Goal: Task Accomplishment & Management: Complete application form

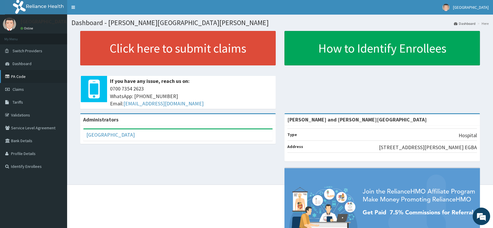
click at [26, 76] on link "PA Code" at bounding box center [33, 76] width 67 height 13
click at [20, 88] on span "Claims" at bounding box center [18, 89] width 11 height 5
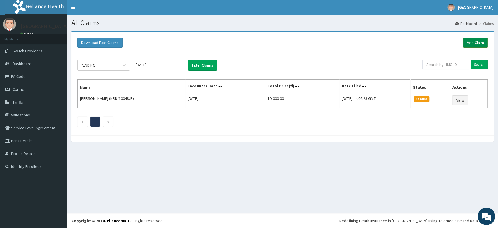
click at [487, 43] on link "Add Claim" at bounding box center [475, 43] width 25 height 10
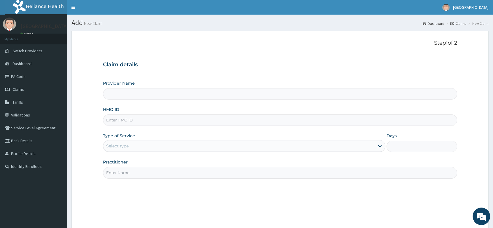
type input "[PERSON_NAME] and [PERSON_NAME][GEOGRAPHIC_DATA]"
paste input "GSV/10181/A"
type input "GSV/10181/A"
click at [146, 144] on div "Select type" at bounding box center [239, 145] width 272 height 9
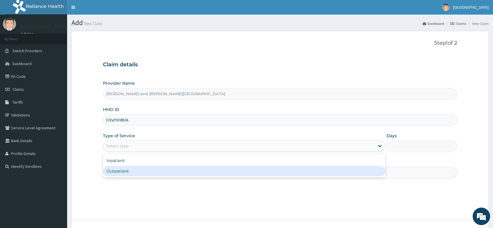
click at [135, 170] on div "Outpatient" at bounding box center [244, 171] width 283 height 11
type input "1"
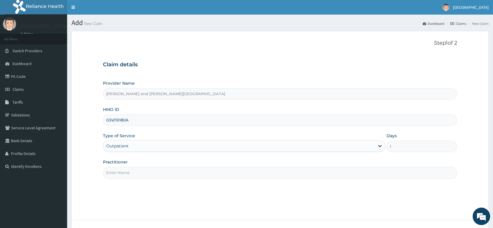
click at [132, 169] on input "Practitioner" at bounding box center [280, 172] width 354 height 11
type input "DR AKINOLA BELOVED"
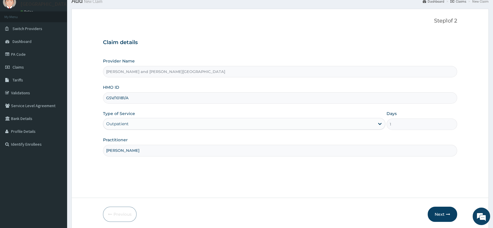
scroll to position [44, 0]
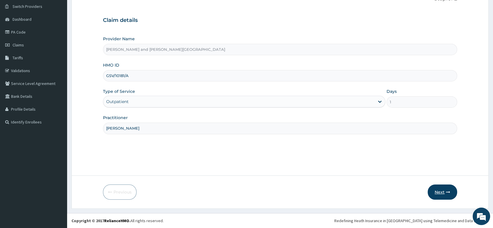
click at [439, 186] on button "Next" at bounding box center [442, 192] width 29 height 15
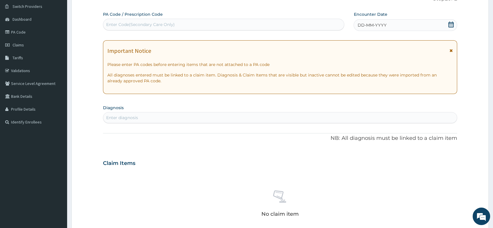
click at [128, 26] on div "Enter Code(Secondary Care Only)" at bounding box center [140, 25] width 69 height 6
paste input "PA/41B7CD"
type input "PA/41B7CD"
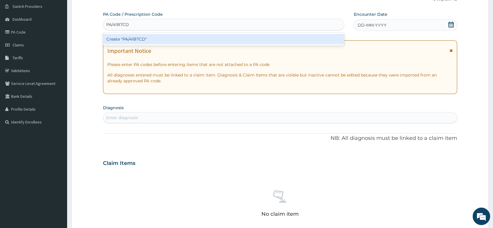
click at [139, 42] on div "Create "PA/41B7CD"" at bounding box center [223, 39] width 241 height 11
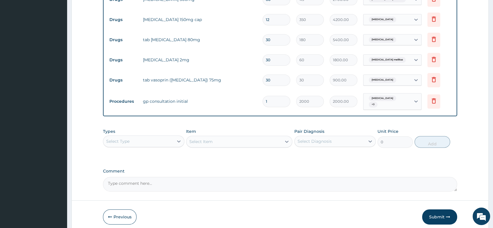
scroll to position [204, 0]
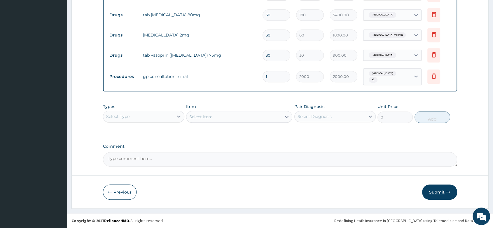
click at [447, 189] on button "Submit" at bounding box center [439, 192] width 35 height 15
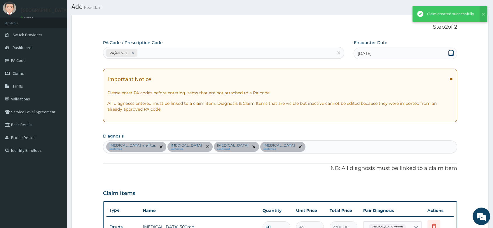
scroll to position [269, 0]
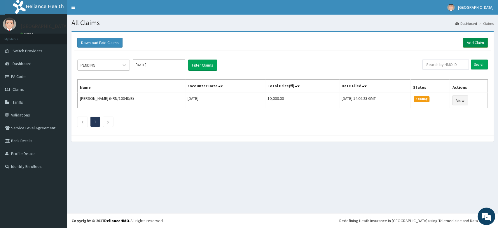
click at [478, 45] on link "Add Claim" at bounding box center [475, 43] width 25 height 10
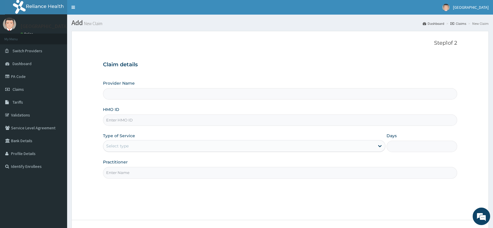
type input "[PERSON_NAME] and [PERSON_NAME][GEOGRAPHIC_DATA]"
paste input "FCR/10030/A"
type input "FCR/10030/A"
click at [146, 145] on div "Select type" at bounding box center [239, 145] width 272 height 9
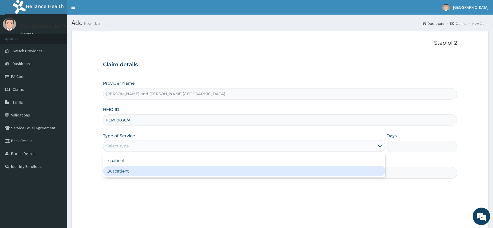
click at [141, 173] on div "Outpatient" at bounding box center [244, 171] width 283 height 11
type input "1"
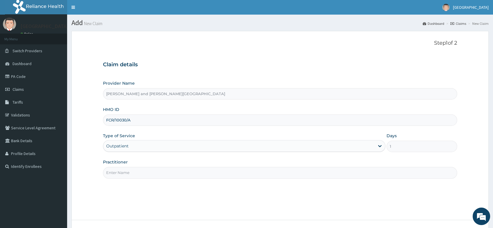
click at [140, 174] on input "Practitioner" at bounding box center [280, 172] width 354 height 11
paste input "BABATUNDE TIMILEYIN"
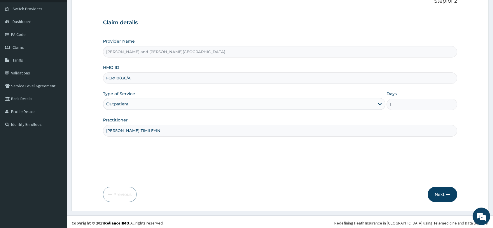
scroll to position [44, 0]
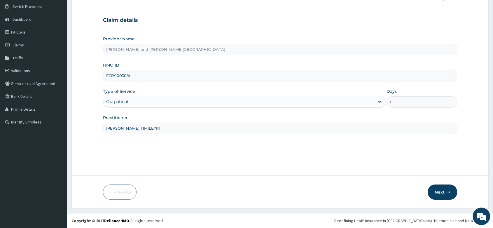
type input "DR BABATUNDE TIMILEYIN"
click at [439, 191] on button "Next" at bounding box center [442, 192] width 29 height 15
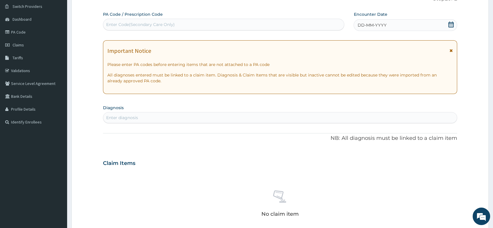
click at [123, 18] on div "PA Code / Prescription Code Enter Code(Secondary Care Only)" at bounding box center [223, 20] width 241 height 19
click at [123, 23] on div "Enter Code(Secondary Care Only)" at bounding box center [140, 25] width 69 height 6
paste input "PA/CE753B"
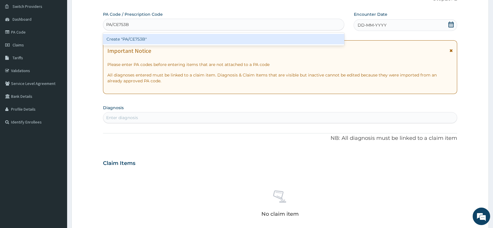
type input "PA/CE753B"
click at [142, 40] on div "Create "PA/CE753B"" at bounding box center [223, 39] width 241 height 11
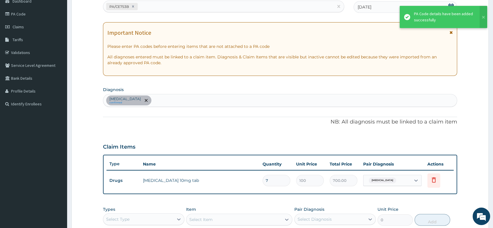
scroll to position [77, 0]
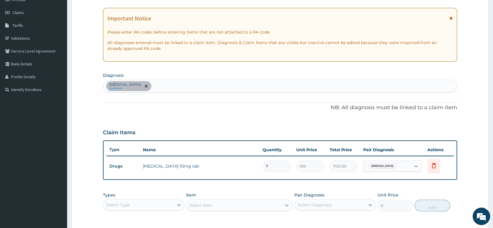
click at [271, 166] on input "7" at bounding box center [277, 166] width 28 height 11
type input "0.00"
type input "1"
type input "100.00"
type input "10"
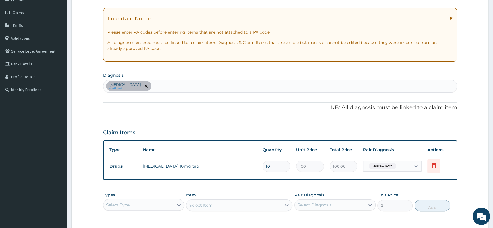
type input "1000.00"
type input "1"
type input "100.00"
type input "0.00"
type input "3"
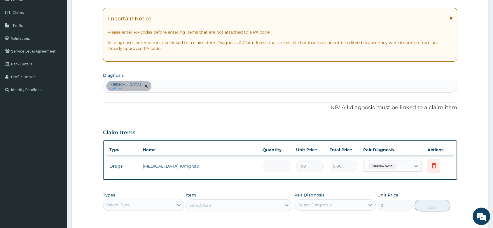
type input "300.00"
type input "30"
type input "3000.00"
type input "30"
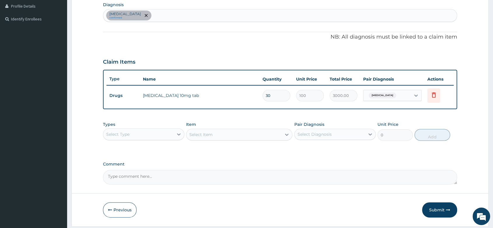
scroll to position [165, 0]
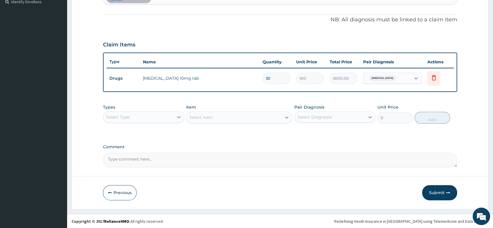
paste textarea "Tab Lisinopril (Zestril, ...) 10 mg Daily x 1 months"
type textarea "Tab Lisinopril (Zestril, ...) 10 mg Daily x 1 months"
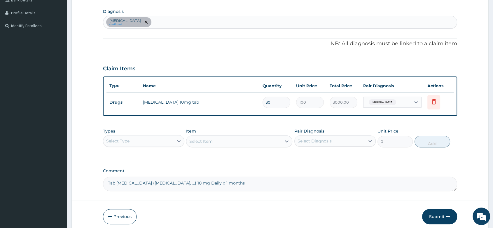
scroll to position [100, 0]
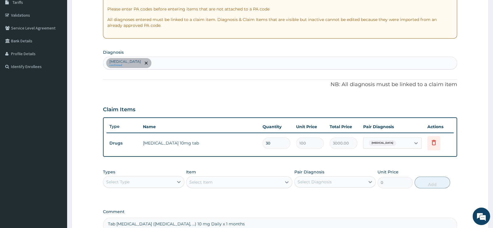
click at [173, 64] on div "Essential hypertension confirmed" at bounding box center [280, 63] width 354 height 12
type input "MALA"
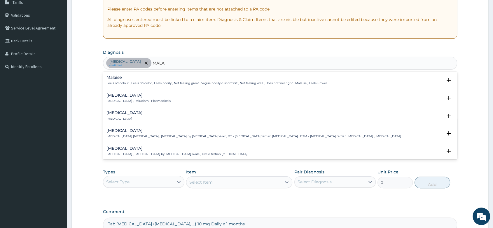
click at [115, 96] on h4 "Malaria" at bounding box center [139, 95] width 64 height 4
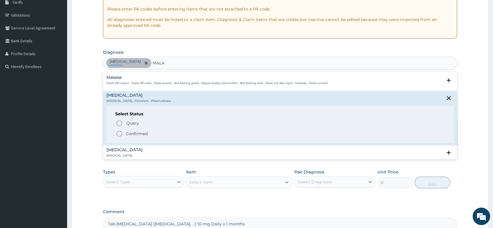
click at [117, 133] on circle "status option filled" at bounding box center [119, 133] width 5 height 5
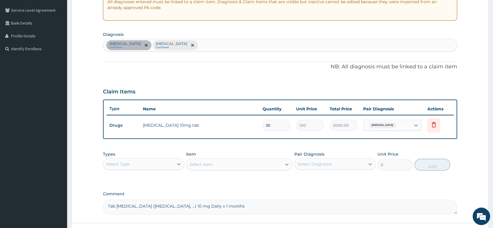
scroll to position [165, 0]
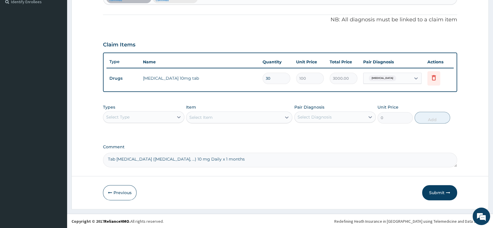
click at [171, 117] on div "Select Type" at bounding box center [138, 116] width 70 height 9
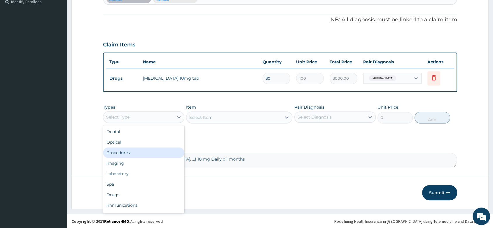
click at [137, 147] on div "Procedures" at bounding box center [143, 152] width 81 height 11
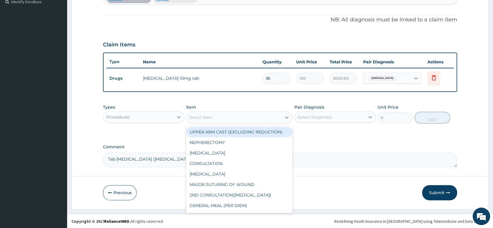
click at [220, 115] on div "Select Item" at bounding box center [234, 117] width 95 height 9
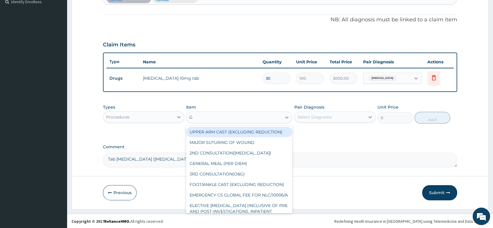
type input "GP"
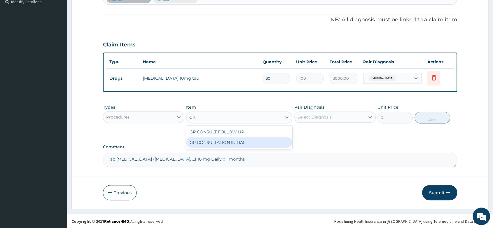
click at [238, 145] on div "GP CONSULTATION INITIAL" at bounding box center [239, 142] width 106 height 11
type input "2000"
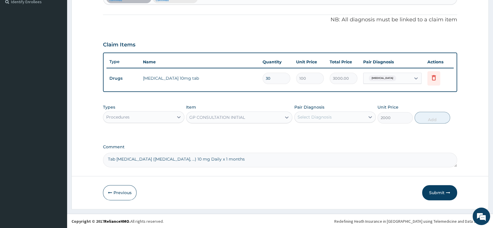
click at [361, 110] on div "Pair Diagnosis Select Diagnosis" at bounding box center [335, 113] width 81 height 19
click at [335, 121] on div "Select Diagnosis" at bounding box center [330, 116] width 70 height 9
click at [335, 129] on label "Essential hypertension" at bounding box center [322, 131] width 36 height 6
checkbox input "true"
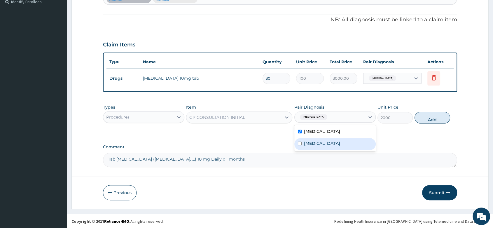
click at [313, 148] on div "Malaria" at bounding box center [335, 144] width 81 height 12
checkbox input "true"
click at [426, 113] on button "Add" at bounding box center [432, 118] width 35 height 12
type input "0"
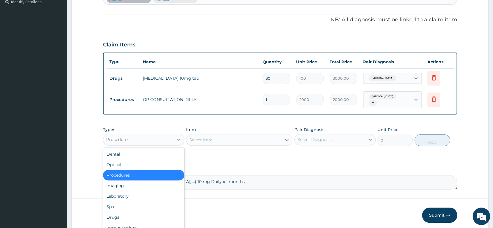
click at [160, 138] on div "Procedures" at bounding box center [138, 139] width 70 height 9
click at [114, 215] on div "Drugs" at bounding box center [143, 217] width 81 height 11
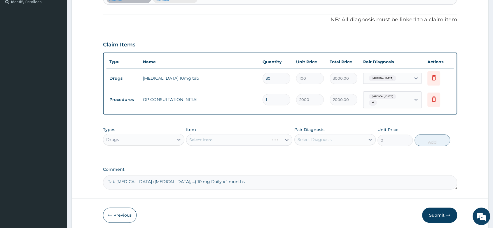
click at [222, 138] on div "Select Item" at bounding box center [239, 140] width 106 height 12
click at [217, 138] on div "Select Item" at bounding box center [239, 140] width 106 height 12
click at [216, 140] on div "Select Item" at bounding box center [239, 140] width 106 height 12
click at [249, 138] on div "Select Item" at bounding box center [239, 140] width 106 height 12
click at [219, 141] on div "Select Item" at bounding box center [239, 140] width 106 height 12
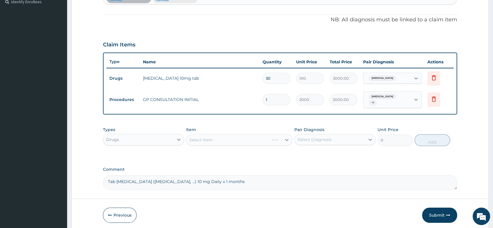
click at [207, 140] on div "Select Item" at bounding box center [239, 140] width 106 height 12
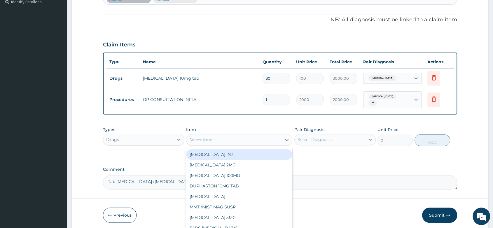
click at [205, 141] on div "Select Item" at bounding box center [200, 140] width 23 height 6
type input "ART"
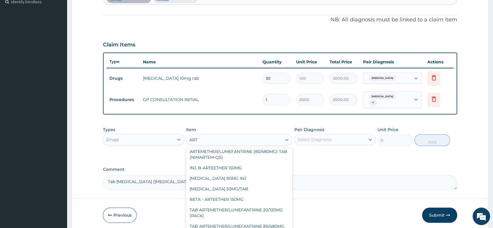
scroll to position [65, 0]
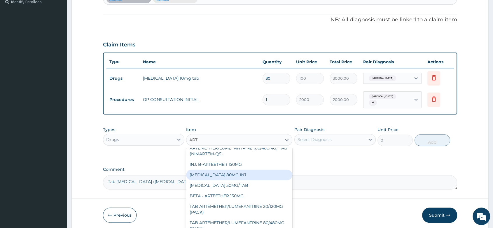
click at [236, 170] on div "ARTEMETHER 80MG INJ" at bounding box center [239, 175] width 106 height 11
type input "350"
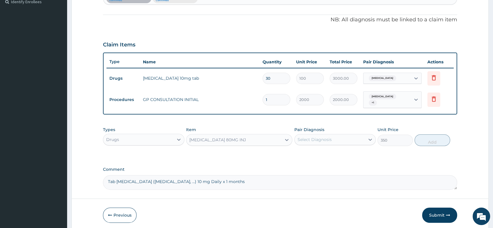
click at [316, 139] on div "Select Diagnosis" at bounding box center [315, 140] width 34 height 6
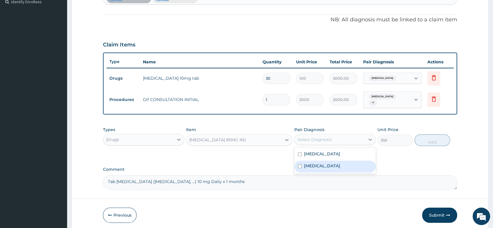
click at [312, 168] on label "Malaria" at bounding box center [322, 166] width 36 height 6
checkbox input "true"
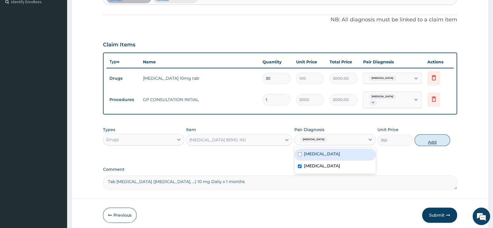
click at [444, 142] on button "Add" at bounding box center [432, 140] width 35 height 12
type input "0"
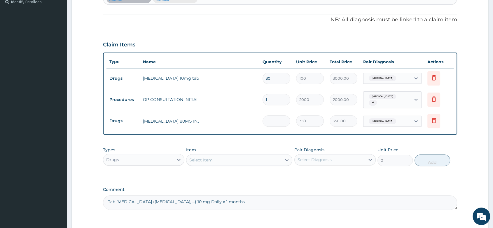
type input "0.00"
type input "2"
type input "700.00"
type input "2"
click at [227, 159] on div "Select Item" at bounding box center [234, 159] width 95 height 9
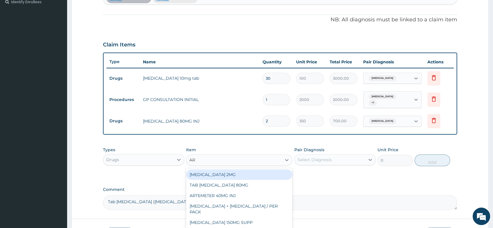
type input "ART"
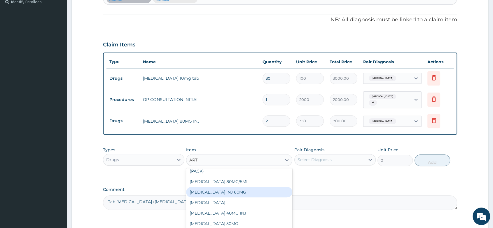
scroll to position [110, 0]
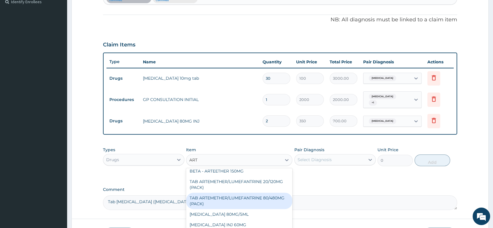
click at [244, 193] on div "TAB ARTEMETHER/LUMEFANTRINE 80/480MG (PACK)" at bounding box center [239, 201] width 106 height 16
type input "1600"
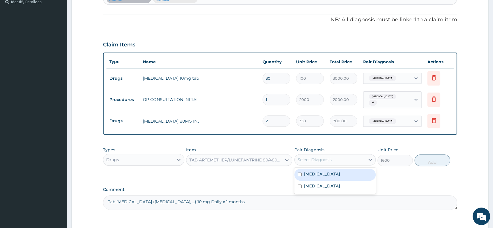
click at [327, 156] on div "Select Diagnosis" at bounding box center [330, 159] width 70 height 9
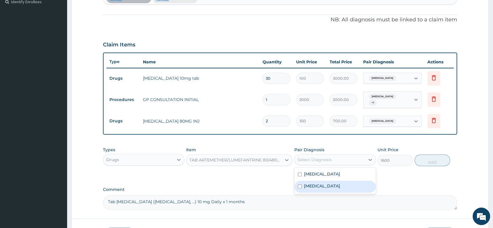
click at [316, 184] on label "Malaria" at bounding box center [322, 186] width 36 height 6
checkbox input "true"
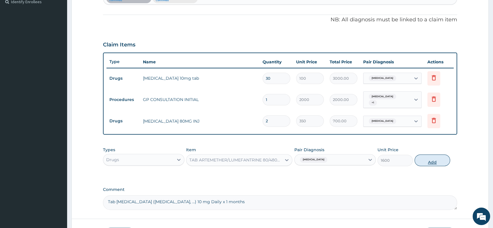
click at [428, 163] on button "Add" at bounding box center [432, 160] width 35 height 12
type input "0"
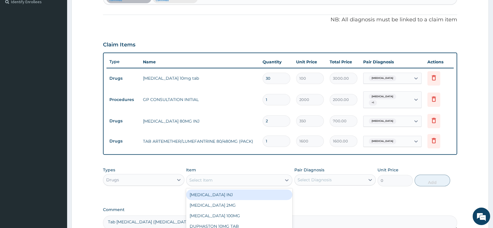
click at [219, 180] on div "Select Item" at bounding box center [234, 179] width 95 height 9
type input "PARAC"
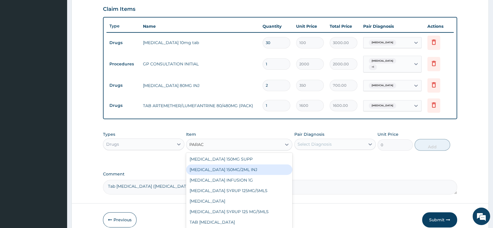
scroll to position [228, 0]
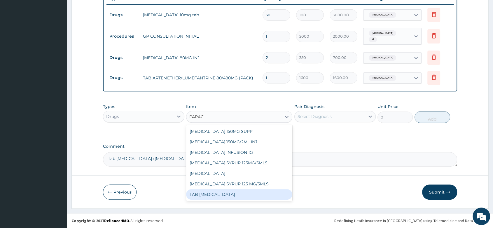
click at [239, 192] on div "TAB PARACETAMOL" at bounding box center [239, 194] width 106 height 11
type input "15"
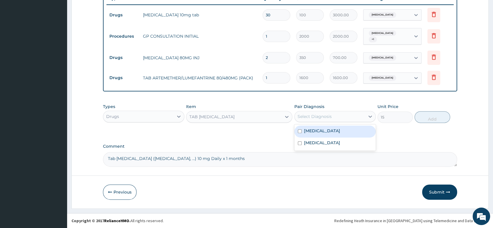
click at [313, 115] on div "Select Diagnosis" at bounding box center [315, 117] width 34 height 6
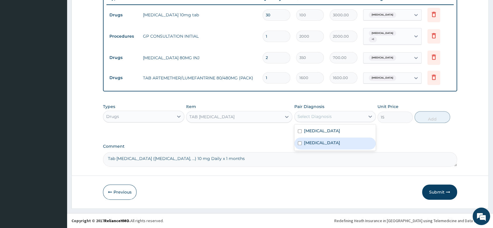
click at [315, 143] on label "Malaria" at bounding box center [322, 143] width 36 height 6
checkbox input "true"
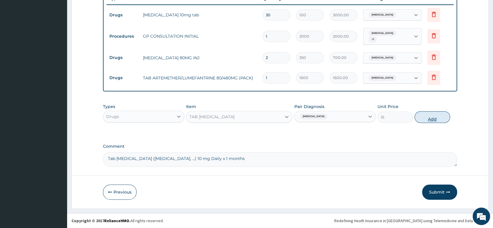
click at [435, 116] on button "Add" at bounding box center [432, 117] width 35 height 12
type input "0"
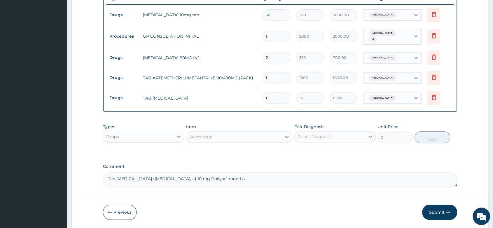
type input "18"
type input "270.00"
type input "18"
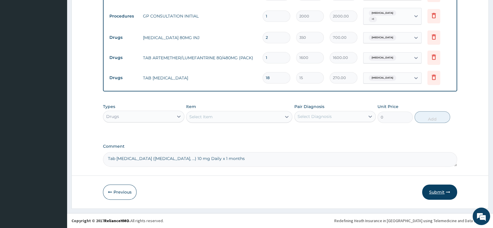
click at [440, 196] on button "Submit" at bounding box center [439, 192] width 35 height 15
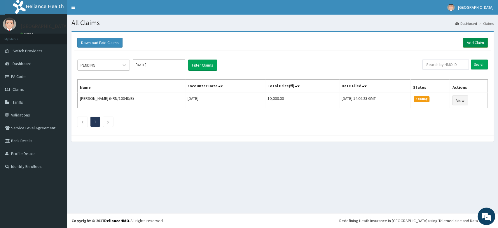
click at [476, 38] on link "Add Claim" at bounding box center [475, 43] width 25 height 10
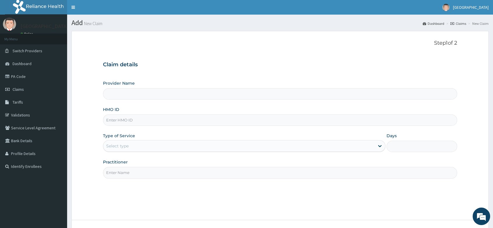
type input "[PERSON_NAME] and [PERSON_NAME][GEOGRAPHIC_DATA]"
click at [139, 125] on input "HMO ID" at bounding box center [280, 119] width 354 height 11
paste input "MOP/10190/C"
type input "MOP/10190/C"
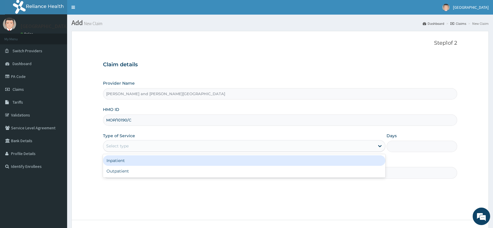
click at [123, 144] on div "Select type" at bounding box center [117, 146] width 22 height 6
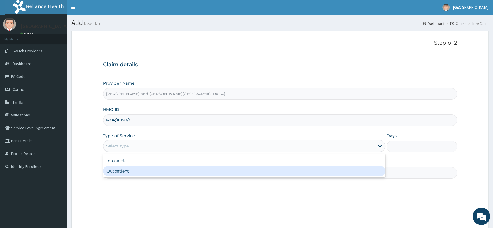
click at [129, 175] on div "Outpatient" at bounding box center [244, 171] width 283 height 11
type input "1"
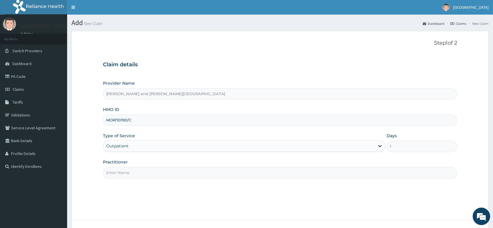
click at [126, 178] on div "Step 1 of 2 Claim details Provider Name [PERSON_NAME] and [PERSON_NAME] Medical…" at bounding box center [280, 125] width 354 height 171
click at [126, 175] on input "Practitioner" at bounding box center [280, 172] width 354 height 11
paste input "BABATUNDE TIMILEYIN"
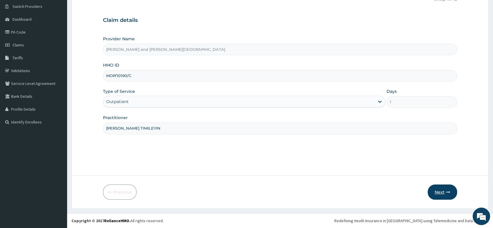
type input "[PERSON_NAME] TIMILEYIN"
click at [439, 189] on button "Next" at bounding box center [442, 192] width 29 height 15
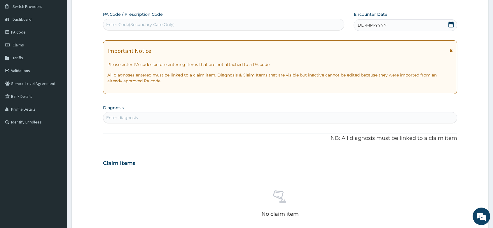
click at [151, 15] on label "PA Code / Prescription Code" at bounding box center [133, 14] width 60 height 6
click at [135, 23] on div "Enter Code(Secondary Care Only)" at bounding box center [140, 25] width 69 height 6
paste input "PA/30C6CB"
type input "PA/30C6CB"
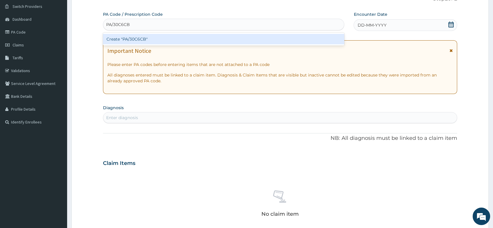
click at [132, 38] on div "Create "PA/30C6CB"" at bounding box center [223, 39] width 241 height 11
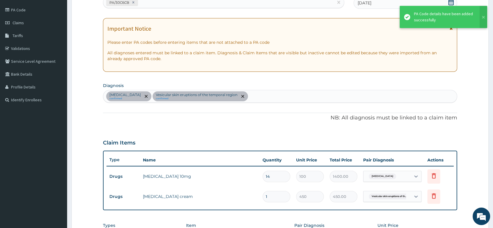
scroll to position [109, 0]
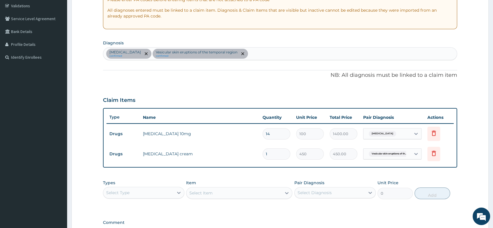
click at [262, 56] on div "Essential hypertension confirmed Vesicular skin eruptions of the temporal regio…" at bounding box center [280, 54] width 354 height 12
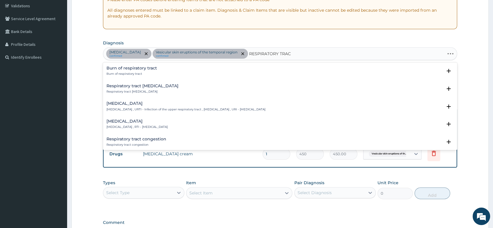
type input "RESPIRATORY TRACT"
click at [148, 105] on h4 "Upper respiratory infection" at bounding box center [186, 103] width 159 height 4
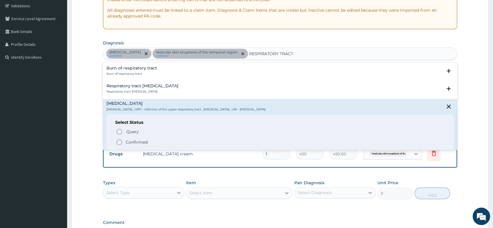
click at [119, 140] on icon "status option filled" at bounding box center [119, 142] width 7 height 7
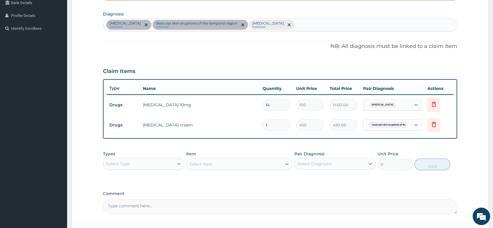
scroll to position [185, 0]
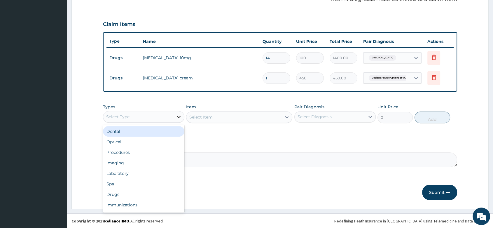
click at [178, 117] on icon at bounding box center [179, 117] width 6 height 6
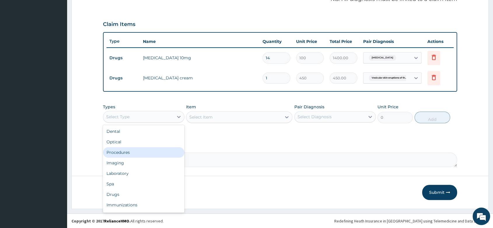
click at [133, 149] on div "Procedures" at bounding box center [143, 152] width 81 height 11
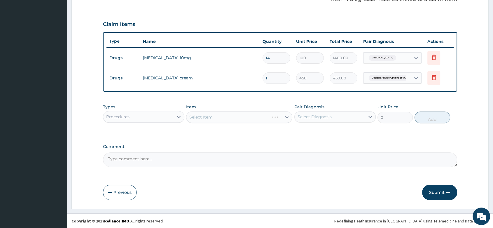
click at [215, 117] on div "Select Item" at bounding box center [239, 117] width 106 height 12
click at [214, 119] on div "Select Item" at bounding box center [239, 117] width 106 height 12
click at [225, 117] on div "Select Item" at bounding box center [239, 117] width 106 height 12
click at [210, 119] on div "Select Item" at bounding box center [239, 117] width 106 height 12
click at [236, 116] on div "Select Item" at bounding box center [239, 117] width 106 height 12
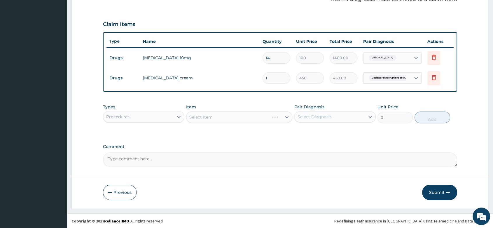
click at [208, 116] on div "Select Item" at bounding box center [239, 117] width 106 height 12
click at [255, 110] on div "Item Select Item" at bounding box center [239, 113] width 106 height 19
click at [240, 114] on div "Select Item" at bounding box center [239, 117] width 106 height 12
click at [217, 118] on div "Select Item" at bounding box center [234, 116] width 95 height 9
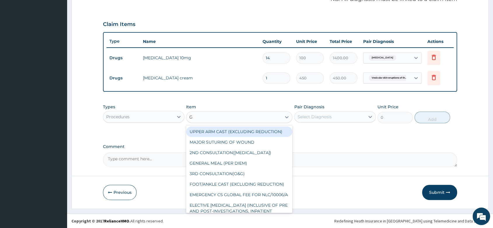
type input "GP"
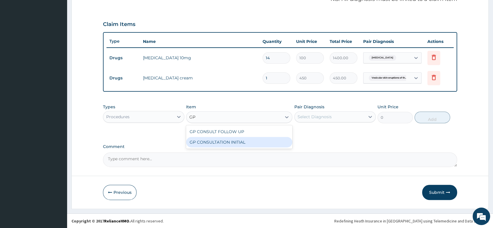
drag, startPoint x: 244, startPoint y: 139, endPoint x: 252, endPoint y: 137, distance: 8.4
click at [246, 141] on div "GP CONSULTATION INITIAL" at bounding box center [239, 142] width 106 height 11
type input "2000"
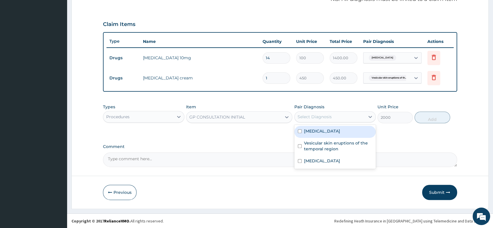
click at [317, 119] on div "Select Diagnosis" at bounding box center [315, 117] width 34 height 6
click at [315, 131] on label "Essential hypertension" at bounding box center [322, 131] width 36 height 6
checkbox input "true"
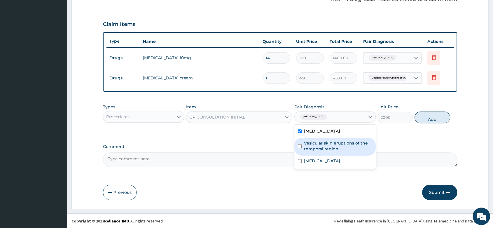
click at [320, 142] on label "Vesicular skin eruptions of the temporal region" at bounding box center [338, 146] width 68 height 12
checkbox input "true"
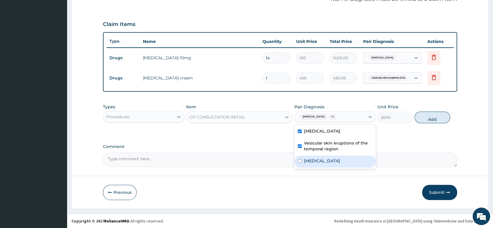
click at [310, 167] on div "Upper respiratory infection" at bounding box center [335, 162] width 81 height 12
checkbox input "true"
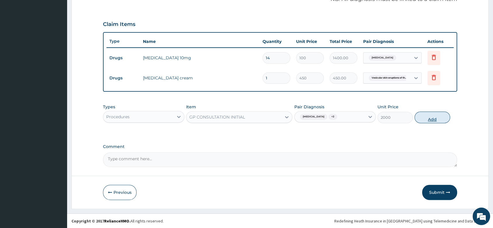
click at [429, 114] on button "Add" at bounding box center [432, 118] width 35 height 12
type input "0"
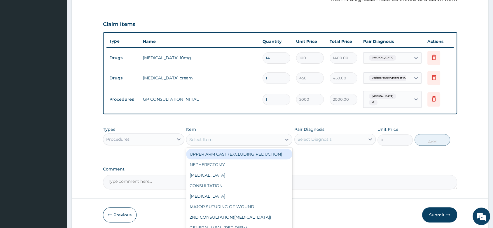
click at [220, 138] on div "Select Item" at bounding box center [234, 139] width 95 height 9
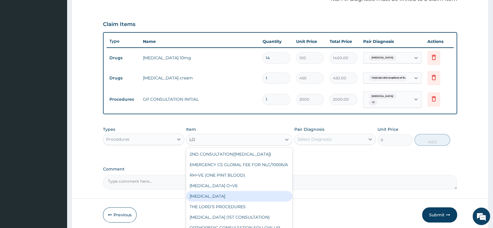
type input "L"
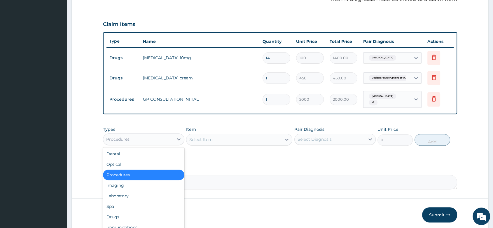
drag, startPoint x: 159, startPoint y: 135, endPoint x: 157, endPoint y: 139, distance: 4.7
click at [159, 135] on div "Procedures" at bounding box center [138, 139] width 70 height 9
click at [120, 214] on div "Drugs" at bounding box center [143, 217] width 81 height 11
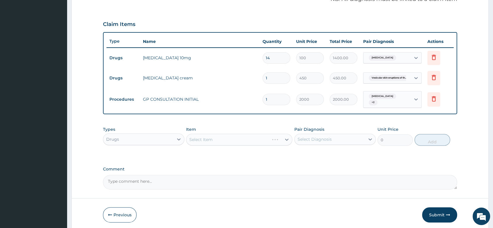
click at [204, 140] on div "Select Item" at bounding box center [239, 140] width 106 height 12
click at [198, 134] on div "Select Item" at bounding box center [239, 140] width 106 height 12
click at [203, 138] on div "Select Item" at bounding box center [239, 140] width 106 height 12
click at [203, 138] on div "Select Item" at bounding box center [200, 140] width 23 height 6
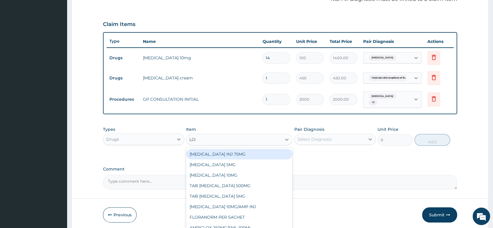
type input "LORA"
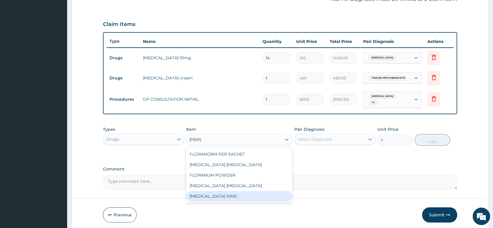
click at [231, 197] on div "LORATADINE 10MG" at bounding box center [239, 196] width 106 height 11
type input "30"
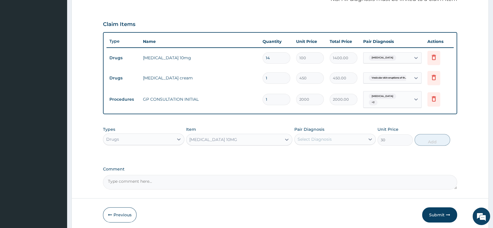
click at [319, 144] on div "Select Diagnosis" at bounding box center [335, 139] width 81 height 11
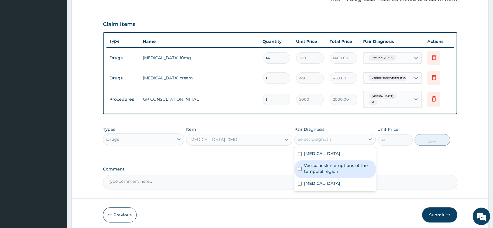
click at [331, 168] on label "Vesicular skin eruptions of the temporal region" at bounding box center [338, 169] width 68 height 12
checkbox input "true"
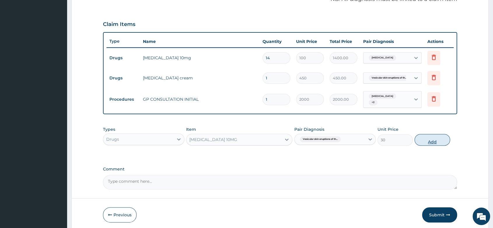
click at [438, 145] on button "Add" at bounding box center [432, 140] width 35 height 12
type input "0"
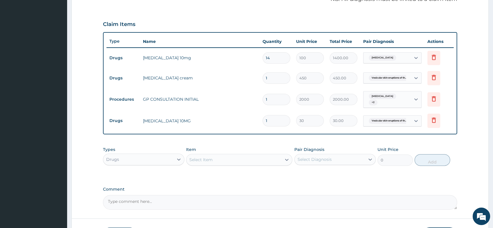
type input "0.00"
type input "5"
type input "150.00"
type input "5"
click at [217, 150] on div "Item Select Item" at bounding box center [239, 156] width 106 height 19
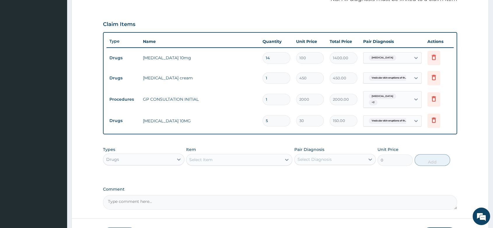
click at [208, 161] on div "Select Item" at bounding box center [200, 160] width 23 height 6
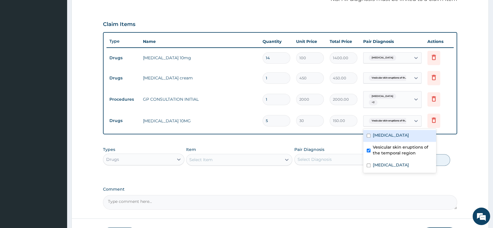
click at [394, 119] on span "Vesicular skin eruptions of th..." at bounding box center [389, 121] width 41 height 6
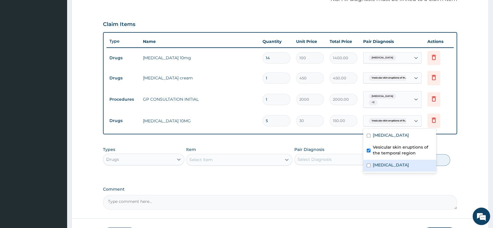
click at [375, 165] on label "Upper respiratory infection" at bounding box center [391, 165] width 36 height 6
checkbox input "true"
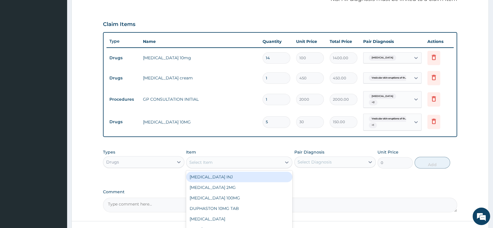
click at [232, 165] on div "Select Item" at bounding box center [234, 162] width 95 height 9
type input "COUGH"
click at [242, 177] on div "COUGH SYRUP" at bounding box center [239, 177] width 106 height 11
type input "700"
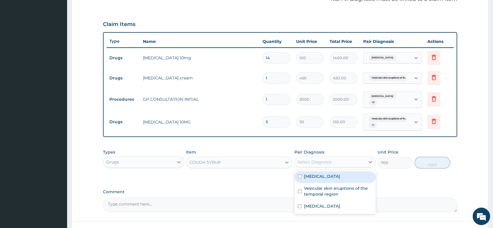
click at [313, 163] on div "Select Diagnosis" at bounding box center [315, 162] width 34 height 6
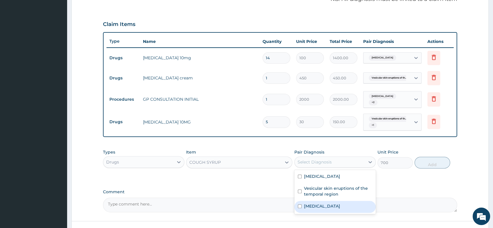
drag, startPoint x: 326, startPoint y: 204, endPoint x: 332, endPoint y: 200, distance: 7.8
click at [327, 203] on label "Upper respiratory infection" at bounding box center [322, 206] width 36 height 6
checkbox input "true"
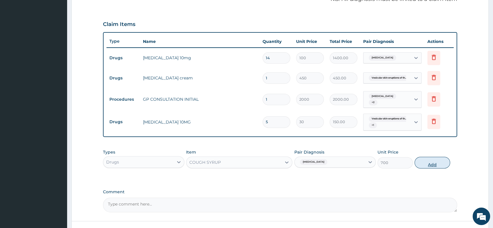
click at [430, 162] on button "Add" at bounding box center [432, 163] width 35 height 12
type input "0"
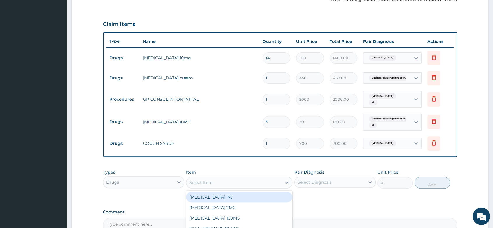
drag, startPoint x: 211, startPoint y: 184, endPoint x: 198, endPoint y: 206, distance: 26.2
click at [209, 188] on div "Select Item" at bounding box center [239, 183] width 106 height 12
type input "PREDN"
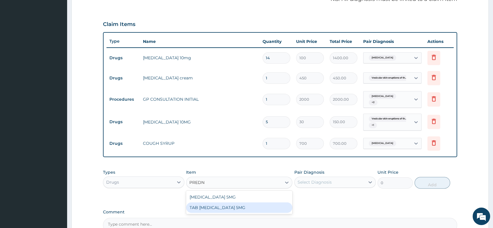
click at [239, 208] on div "TAB PREDNISOLONE 5MG" at bounding box center [239, 207] width 106 height 11
type input "20"
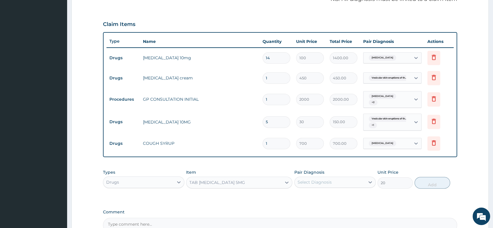
click at [314, 183] on div "Select Diagnosis" at bounding box center [315, 182] width 34 height 6
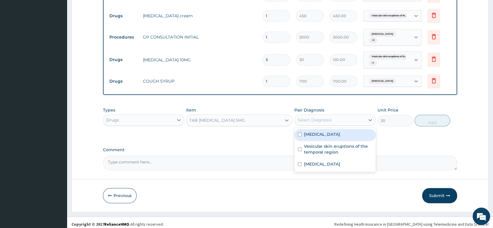
scroll to position [250, 0]
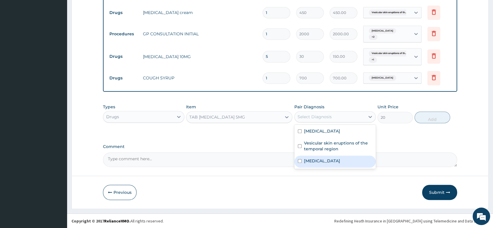
click at [327, 162] on label "Upper respiratory infection" at bounding box center [322, 161] width 36 height 6
checkbox input "true"
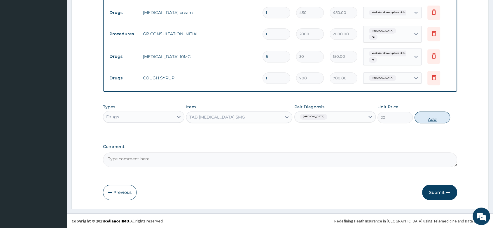
click at [432, 115] on button "Add" at bounding box center [432, 118] width 35 height 12
type input "0"
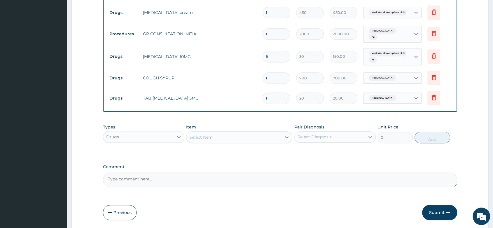
type input "0.00"
type input "6"
type input "120.00"
type input "6"
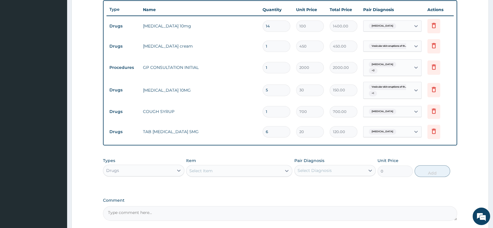
scroll to position [206, 0]
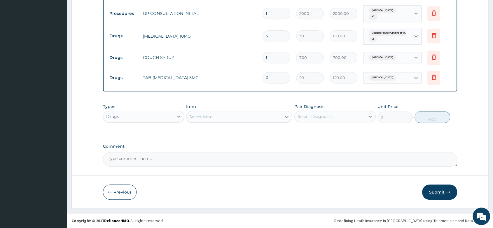
click at [439, 189] on button "Submit" at bounding box center [439, 192] width 35 height 15
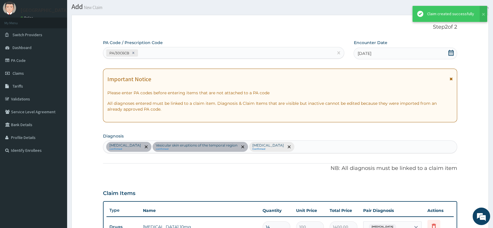
scroll to position [271, 0]
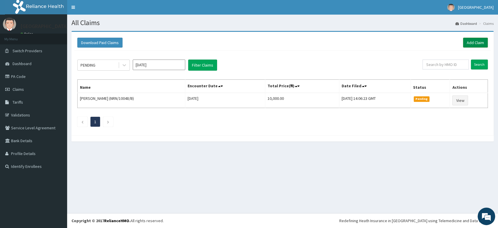
click at [474, 38] on link "Add Claim" at bounding box center [475, 43] width 25 height 10
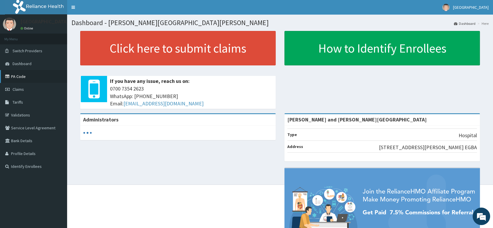
click at [19, 76] on link "PA Code" at bounding box center [33, 76] width 67 height 13
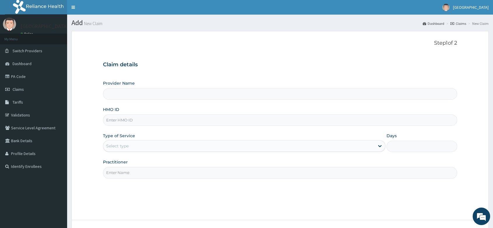
type input "[PERSON_NAME] and [PERSON_NAME][GEOGRAPHIC_DATA]"
paste input "TBS/10001/A"
type input "TBS/10001/A"
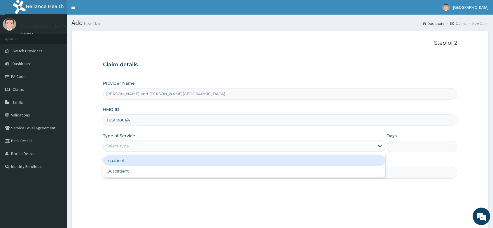
click at [121, 147] on div "Select type" at bounding box center [117, 146] width 22 height 6
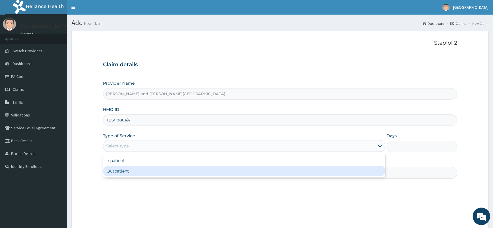
click at [127, 170] on div "Outpatient" at bounding box center [244, 171] width 283 height 11
type input "1"
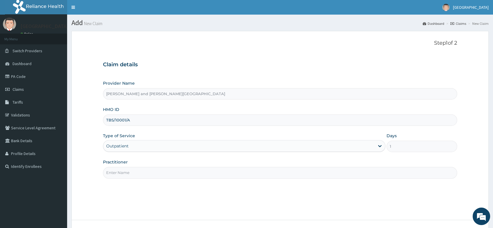
click at [142, 173] on input "Practitioner" at bounding box center [280, 172] width 354 height 11
type input "[PERSON_NAME]"
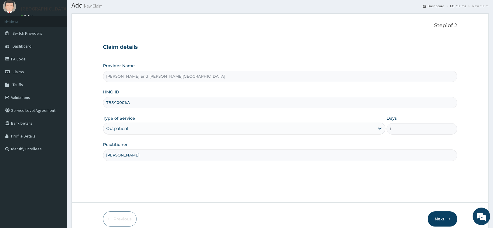
scroll to position [44, 0]
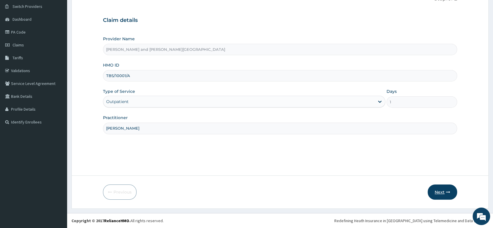
click at [436, 190] on button "Next" at bounding box center [442, 192] width 29 height 15
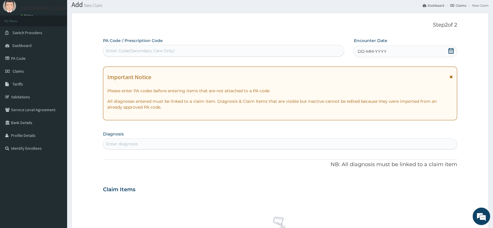
scroll to position [0, 0]
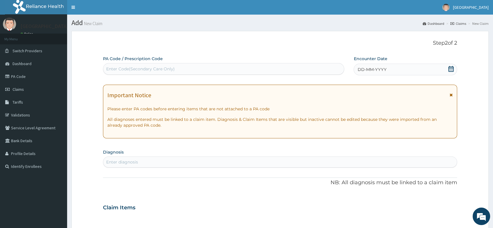
click at [454, 69] on icon at bounding box center [451, 69] width 6 height 6
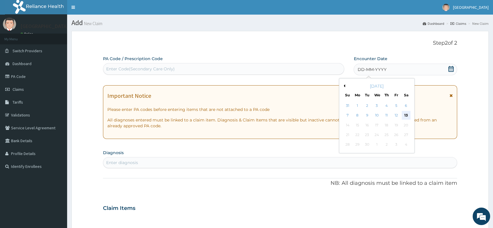
click at [406, 115] on div "13" at bounding box center [406, 115] width 9 height 9
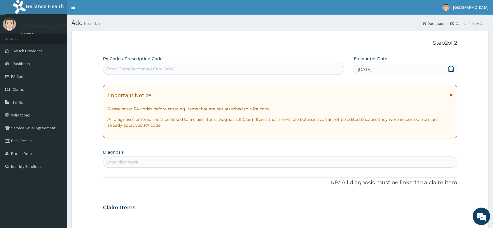
drag, startPoint x: 115, startPoint y: 69, endPoint x: 123, endPoint y: 60, distance: 12.4
click at [120, 64] on div "Enter Code(Secondary Care Only)" at bounding box center [223, 69] width 241 height 12
paste input "PA/3F5BA9"
type input "PA/3F5BA9"
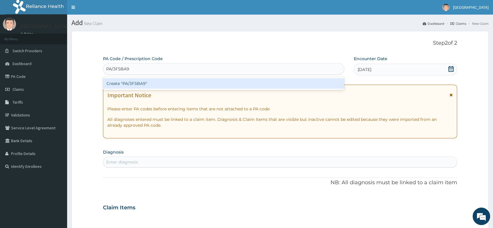
click at [133, 81] on div "Create "PA/3F5BA9"" at bounding box center [223, 83] width 241 height 11
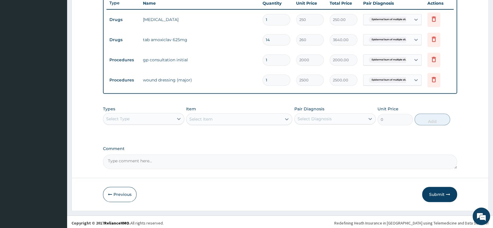
scroll to position [226, 0]
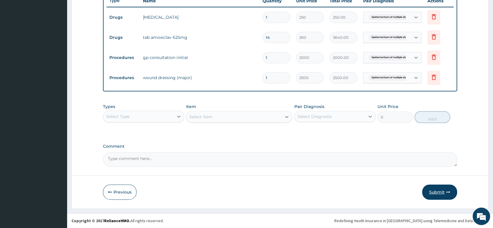
click at [439, 191] on button "Submit" at bounding box center [439, 192] width 35 height 15
